Goal: Transaction & Acquisition: Purchase product/service

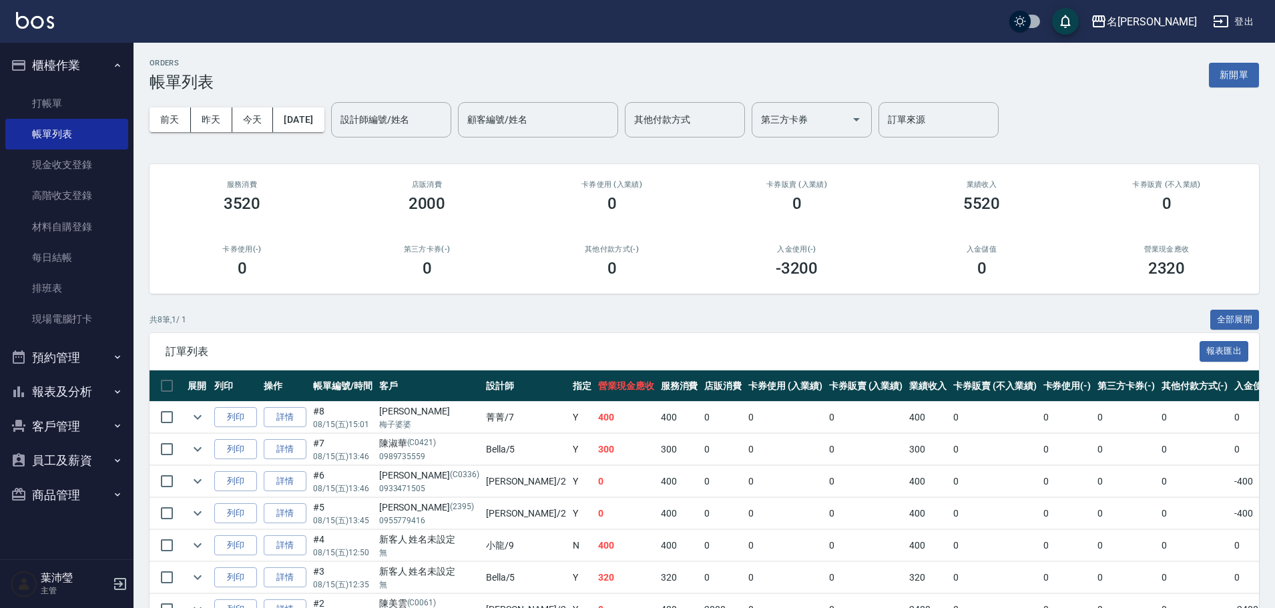
drag, startPoint x: 435, startPoint y: 344, endPoint x: 444, endPoint y: 359, distance: 17.1
click at [448, 359] on div "訂單列表 報表匯出" at bounding box center [703, 351] width 1109 height 37
click at [43, 102] on link "打帳單" at bounding box center [66, 103] width 123 height 31
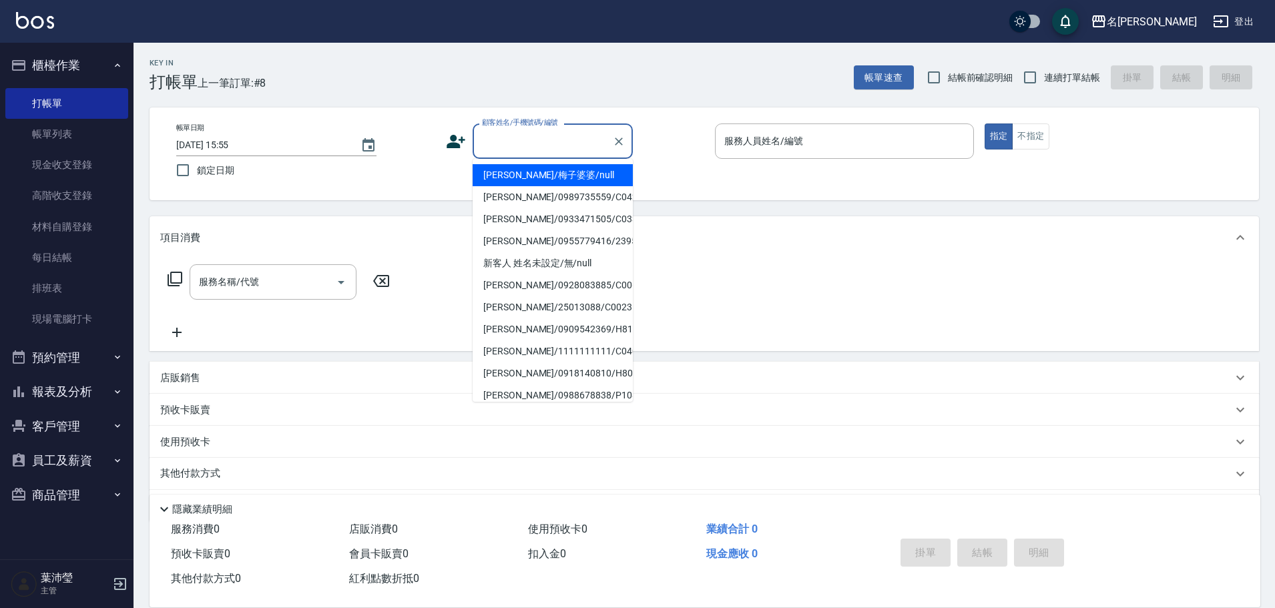
click at [478, 142] on input "顧客姓名/手機號碼/編號" at bounding box center [542, 140] width 128 height 23
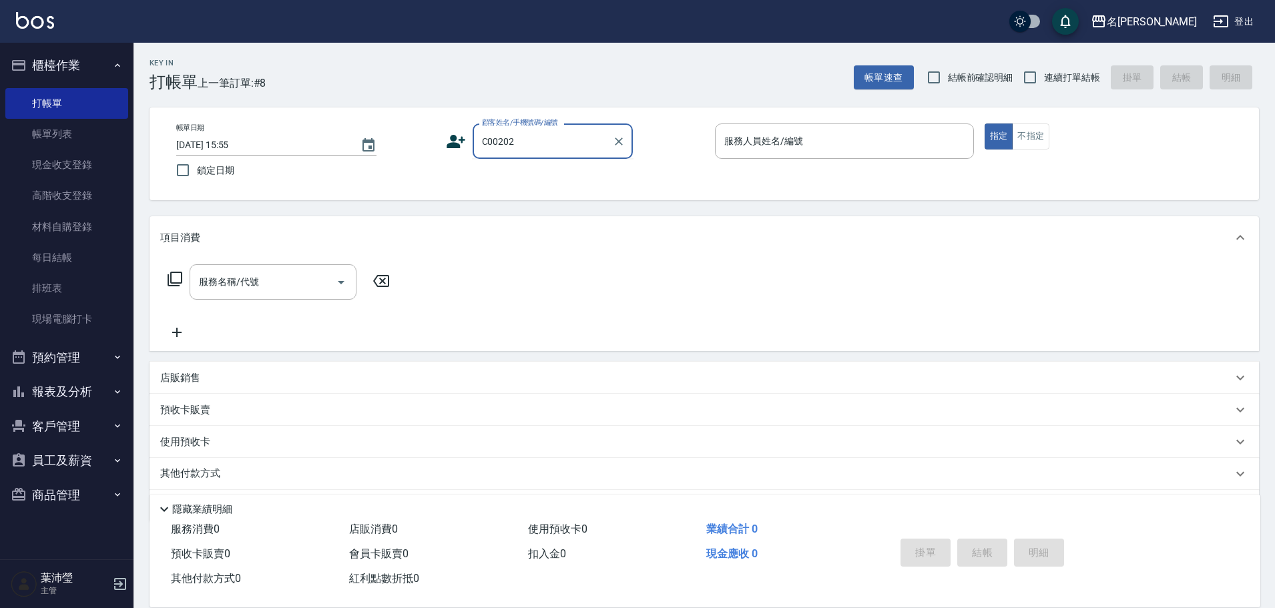
drag, startPoint x: 513, startPoint y: 145, endPoint x: 502, endPoint y: 151, distance: 12.8
click at [508, 154] on div "C00202 顧客姓名/手機號碼/編號" at bounding box center [552, 140] width 160 height 35
click at [527, 170] on li "[PERSON_NAME]/0928566566/C0020" at bounding box center [552, 175] width 160 height 22
type input "[PERSON_NAME]/0928566566/C0020"
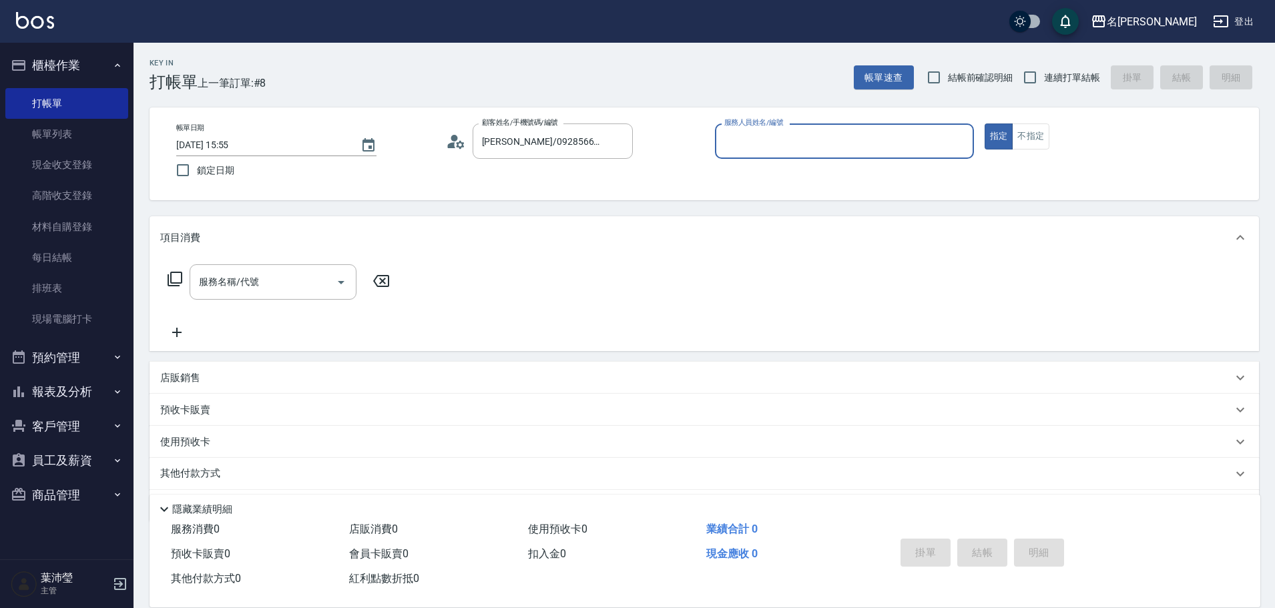
type input "Angle-10"
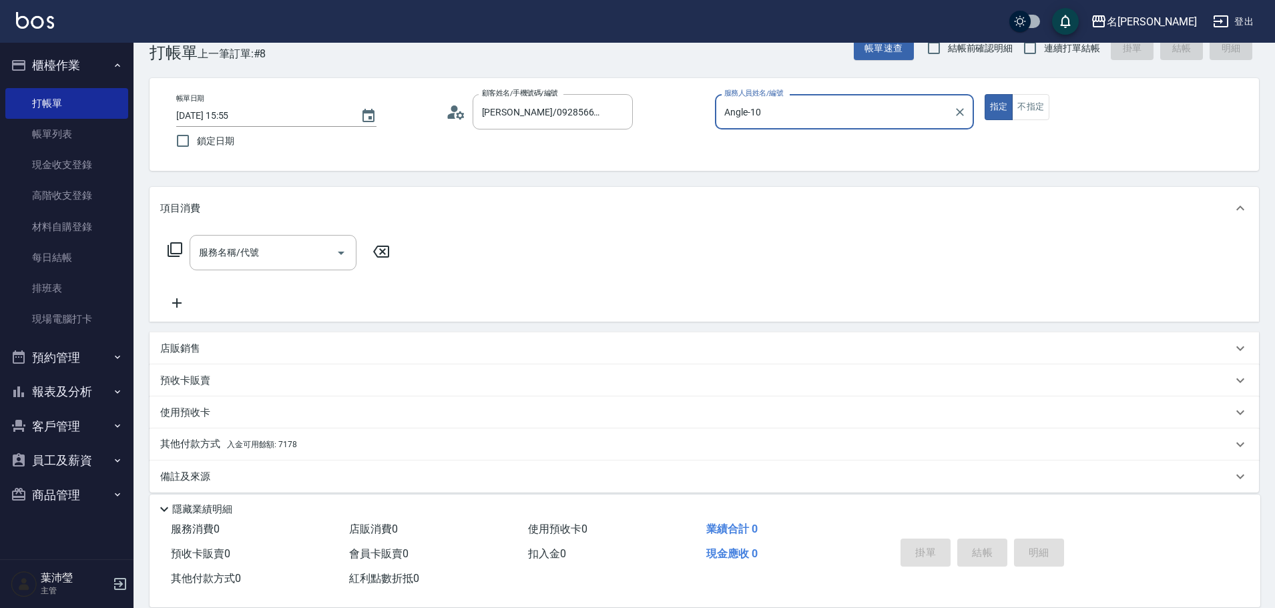
scroll to position [42, 0]
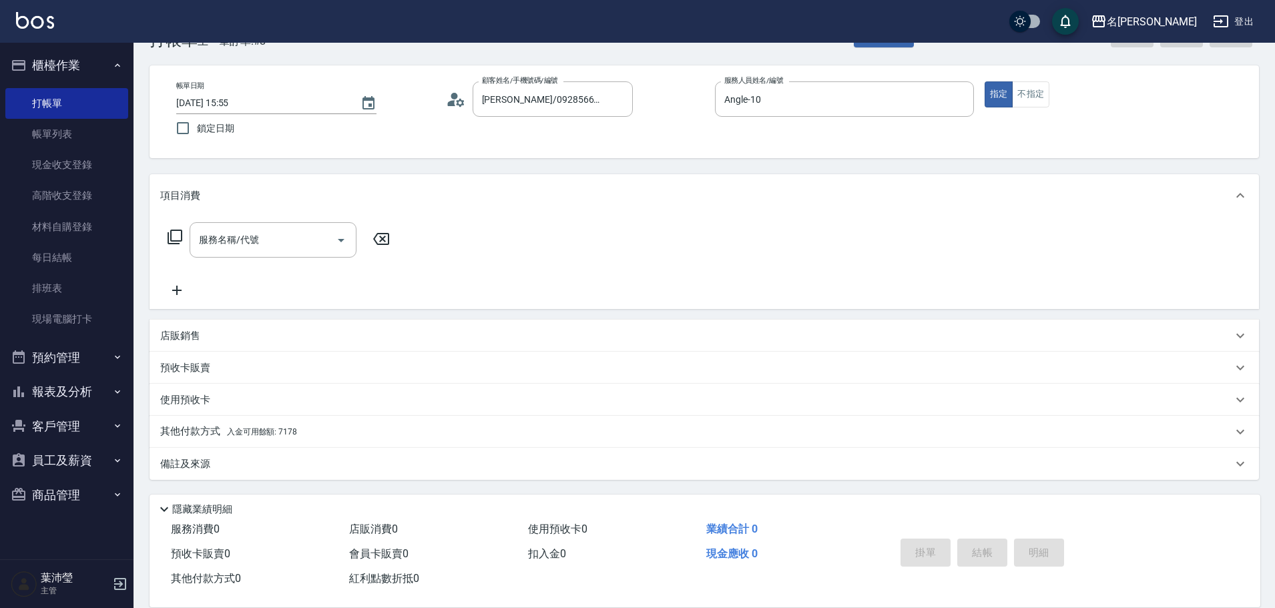
click at [178, 231] on icon at bounding box center [174, 237] width 15 height 15
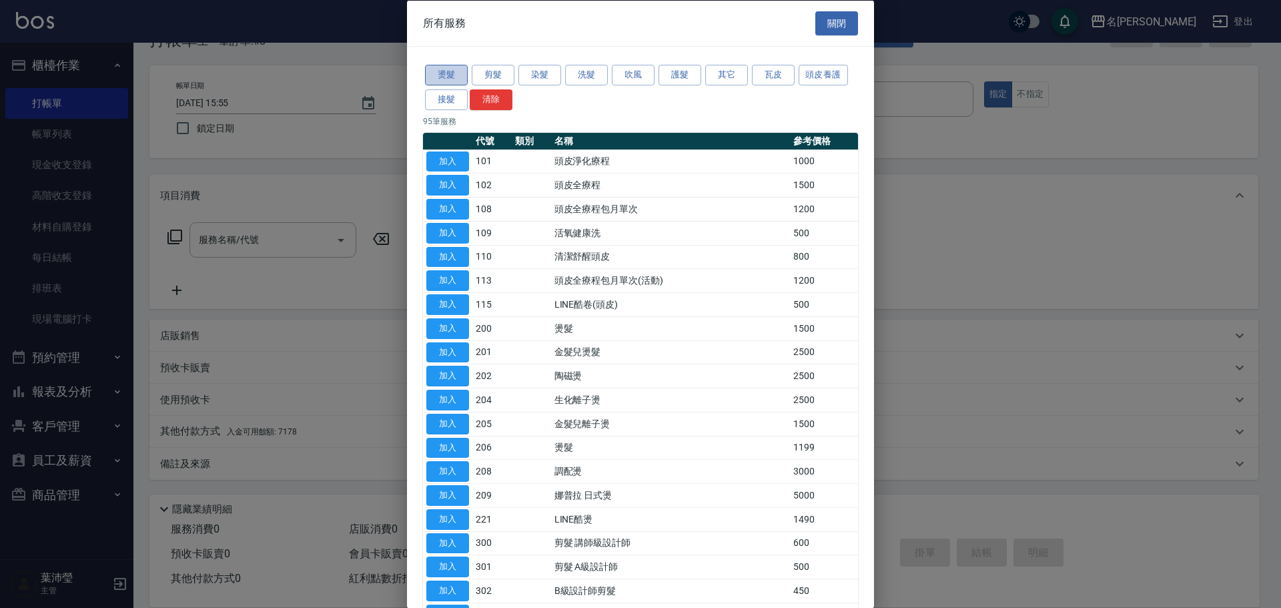
click at [450, 77] on button "燙髮" at bounding box center [446, 75] width 43 height 21
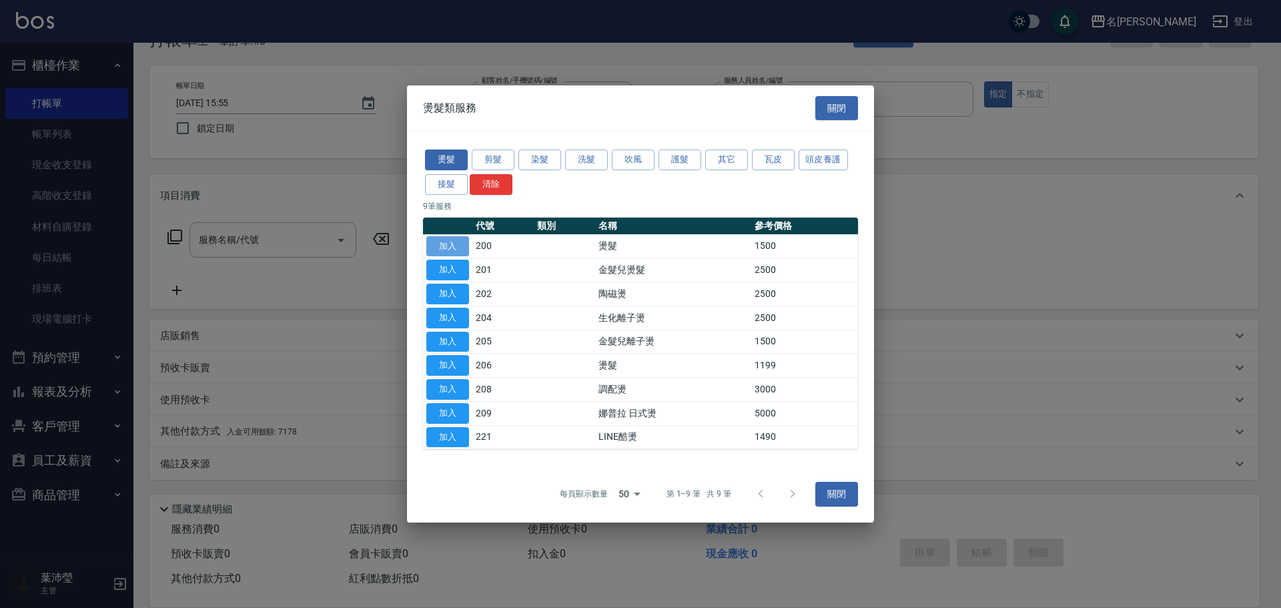
click at [448, 245] on button "加入" at bounding box center [447, 246] width 43 height 21
type input "燙髮(200)"
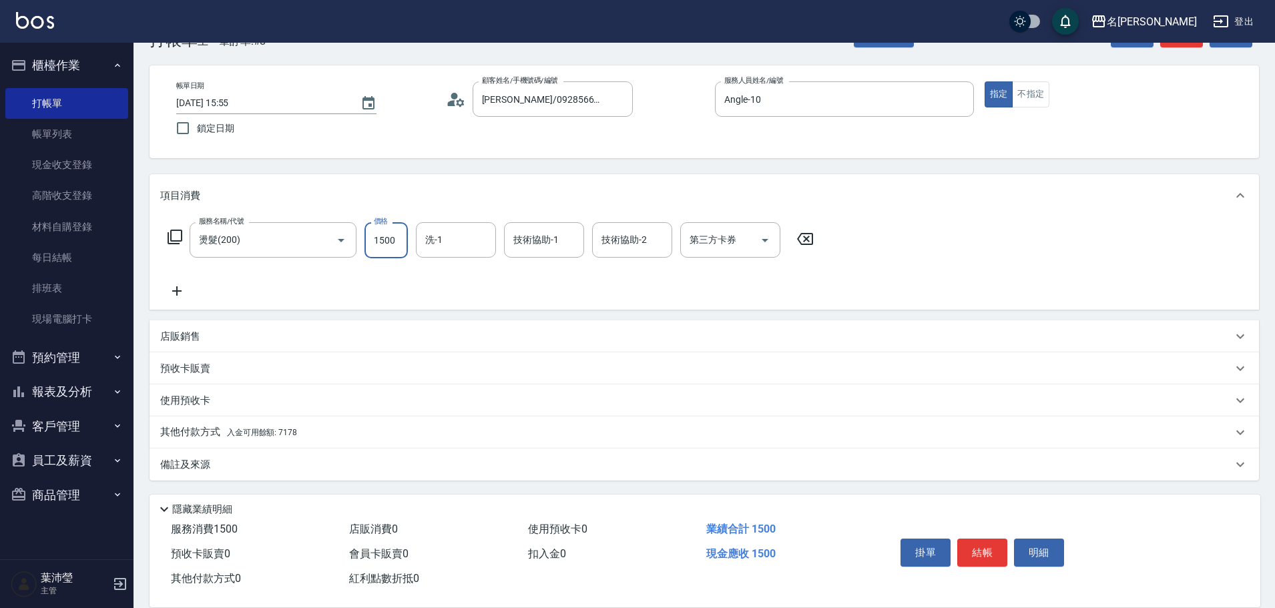
click at [389, 240] on input "1500" at bounding box center [385, 240] width 43 height 36
type input "3100"
click at [198, 425] on p "其他付款方式 入金可用餘額: 7178" at bounding box center [228, 432] width 137 height 15
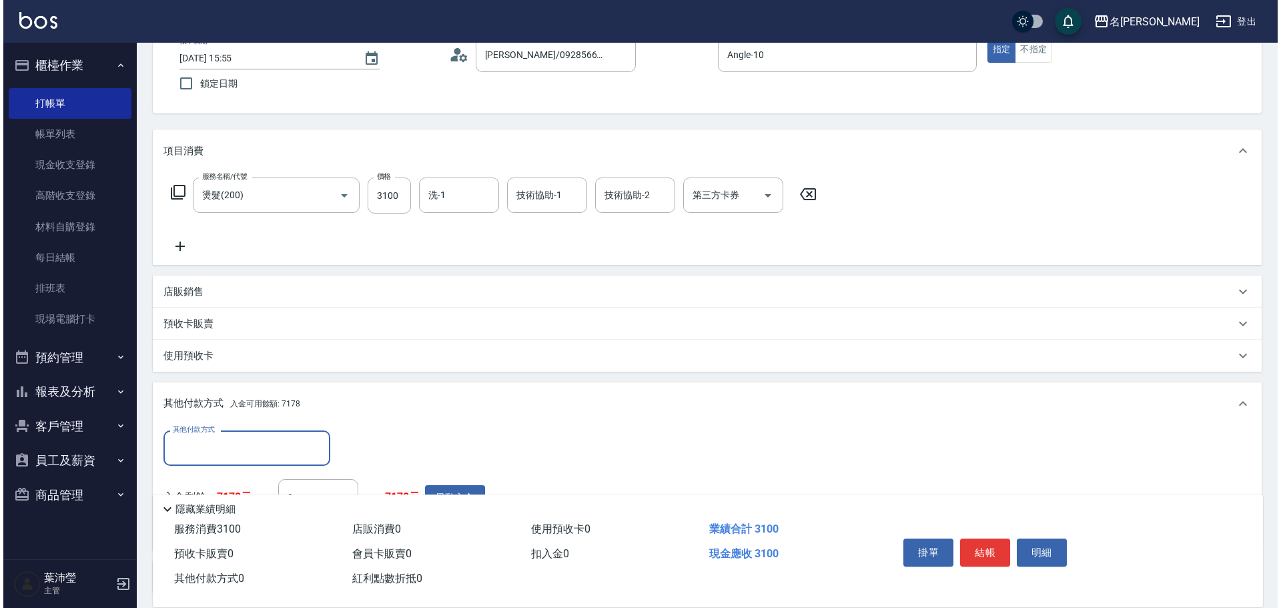
scroll to position [176, 0]
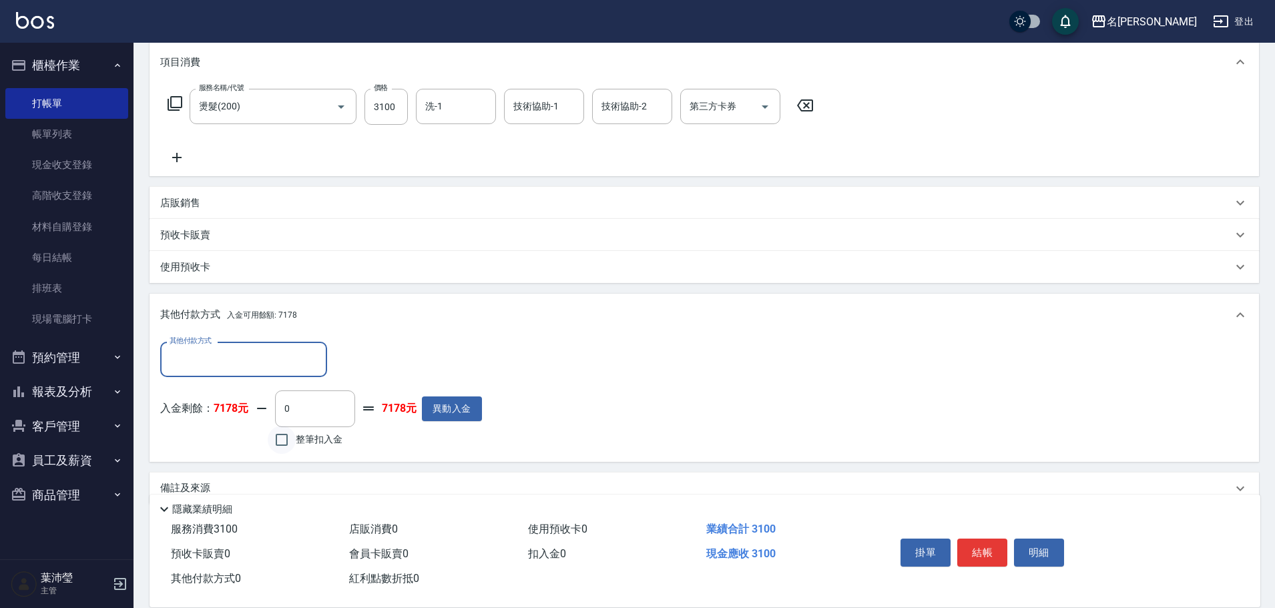
click at [282, 439] on input "整筆扣入金" at bounding box center [282, 440] width 28 height 28
checkbox input "true"
type input "3100"
click at [1035, 545] on button "明細" at bounding box center [1039, 553] width 50 height 28
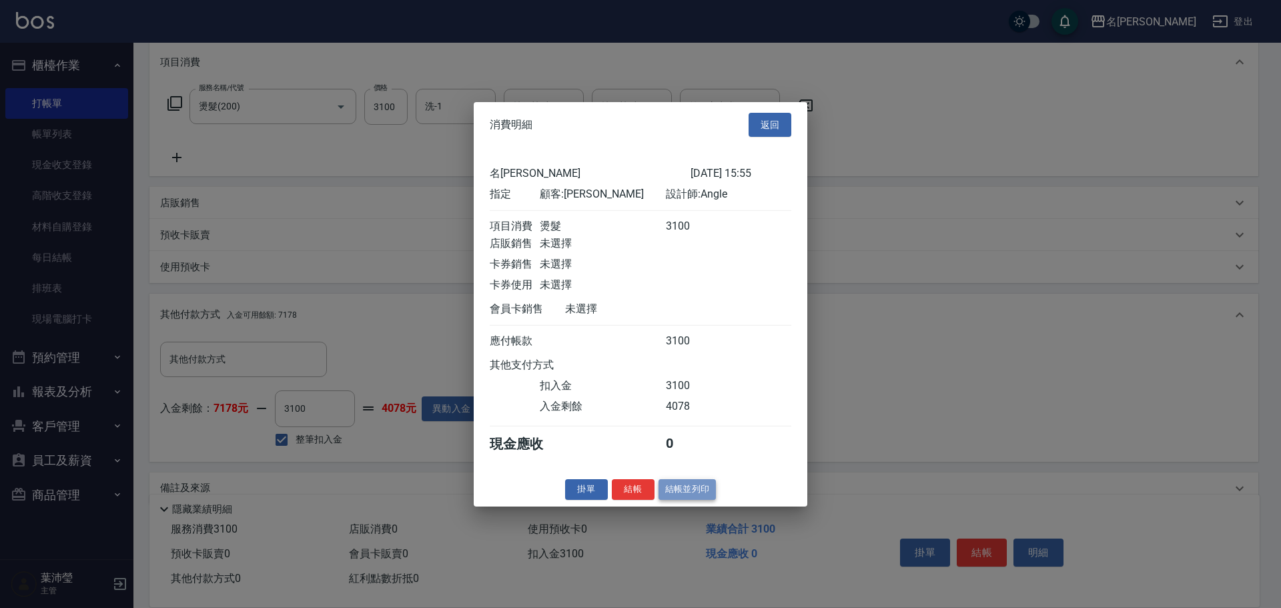
click at [694, 500] on button "結帳並列印" at bounding box center [688, 489] width 58 height 21
